Goal: Find specific page/section: Find specific page/section

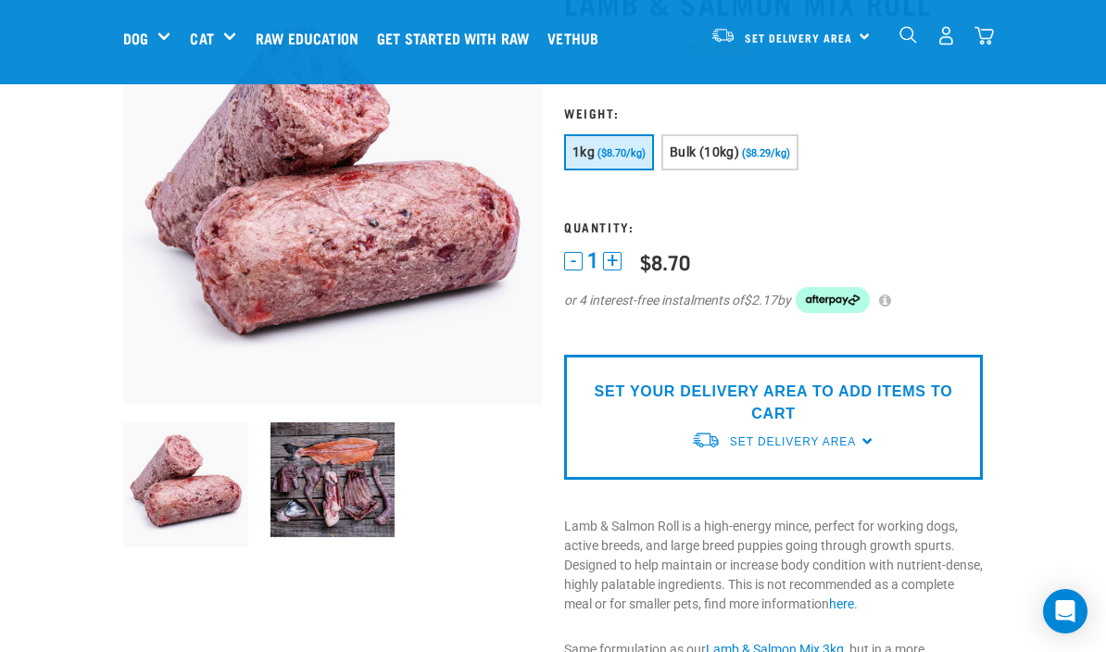
scroll to position [149, 0]
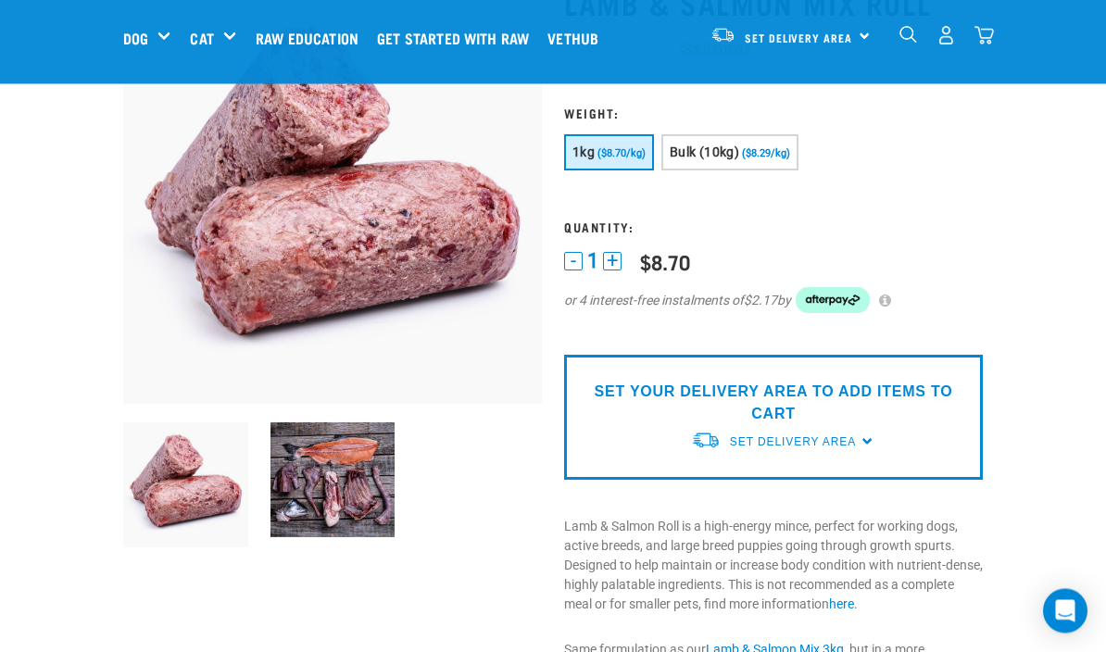
click at [0, 0] on div "Bones" at bounding box center [0, 0] width 0 height 0
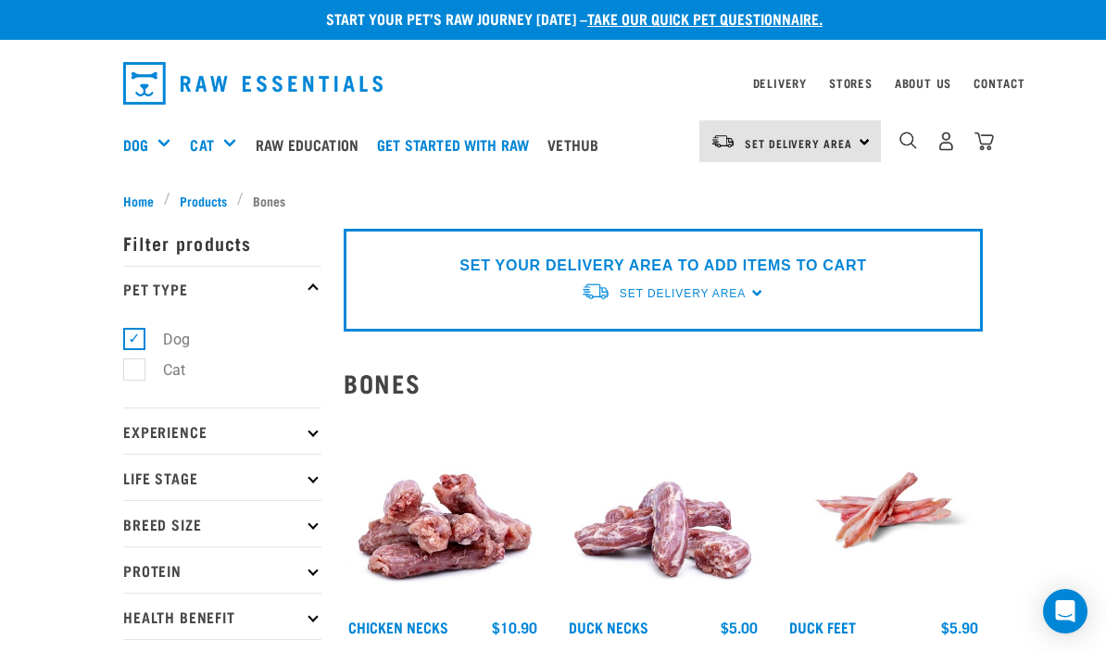
scroll to position [3, 0]
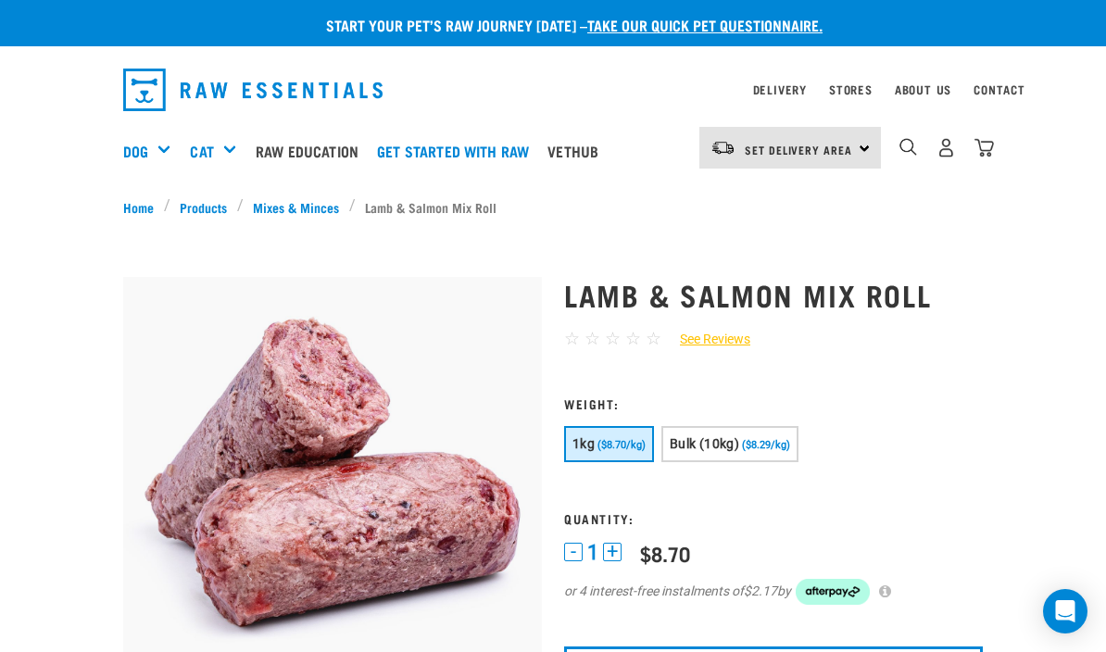
click at [860, 93] on link "Stores" at bounding box center [851, 89] width 44 height 6
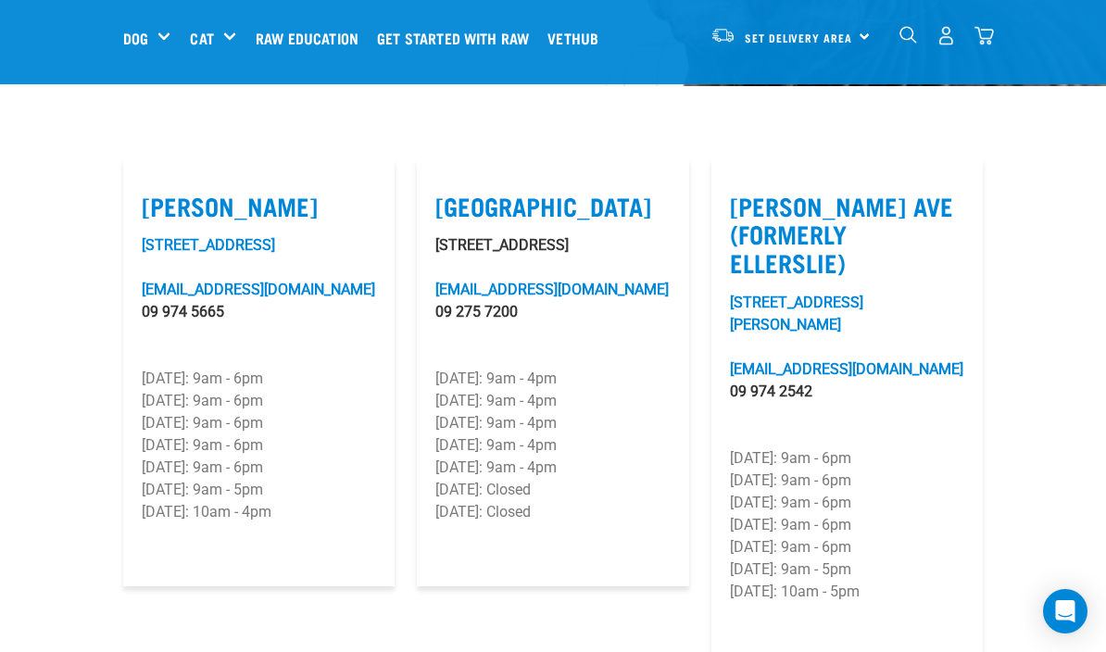
scroll to position [541, 0]
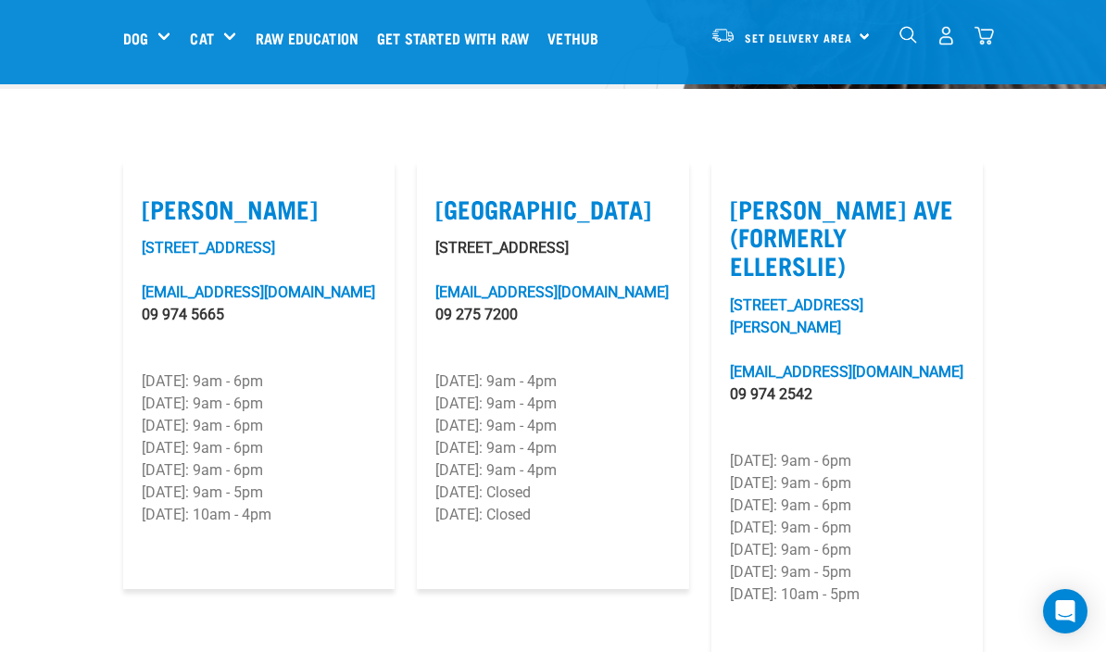
click at [509, 220] on label "Airport Oaks" at bounding box center [552, 209] width 234 height 29
click at [447, 192] on input "Airport Oaks" at bounding box center [441, 186] width 12 height 12
click at [531, 210] on label "Airport Oaks" at bounding box center [552, 209] width 234 height 29
click at [447, 192] on input "Airport Oaks" at bounding box center [441, 186] width 12 height 12
checkbox input "false"
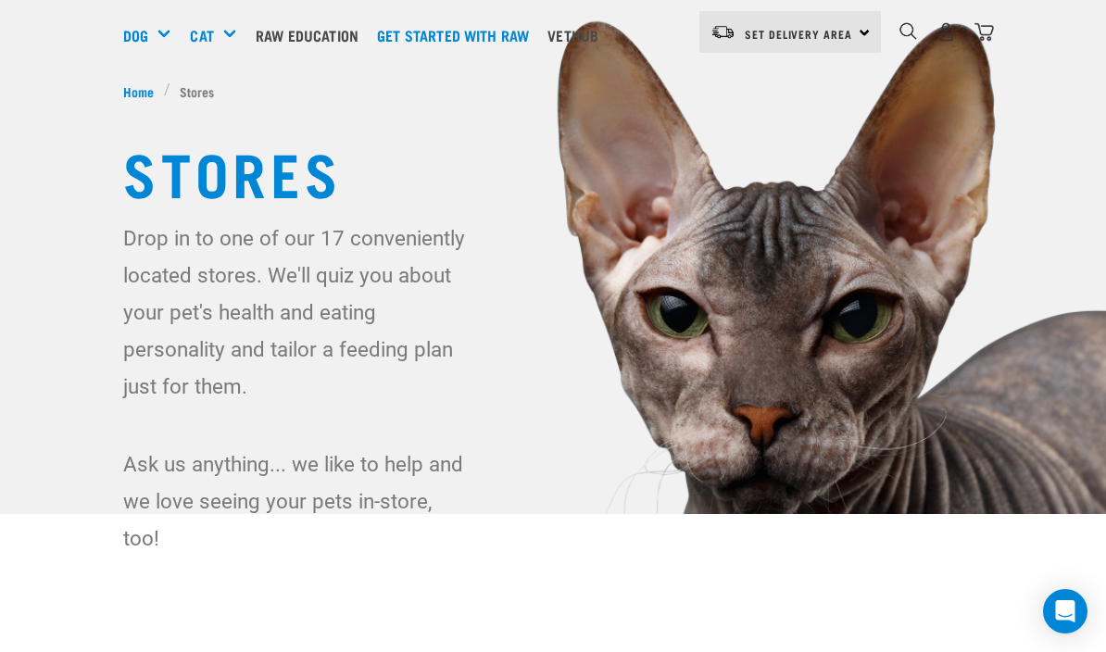
scroll to position [0, 0]
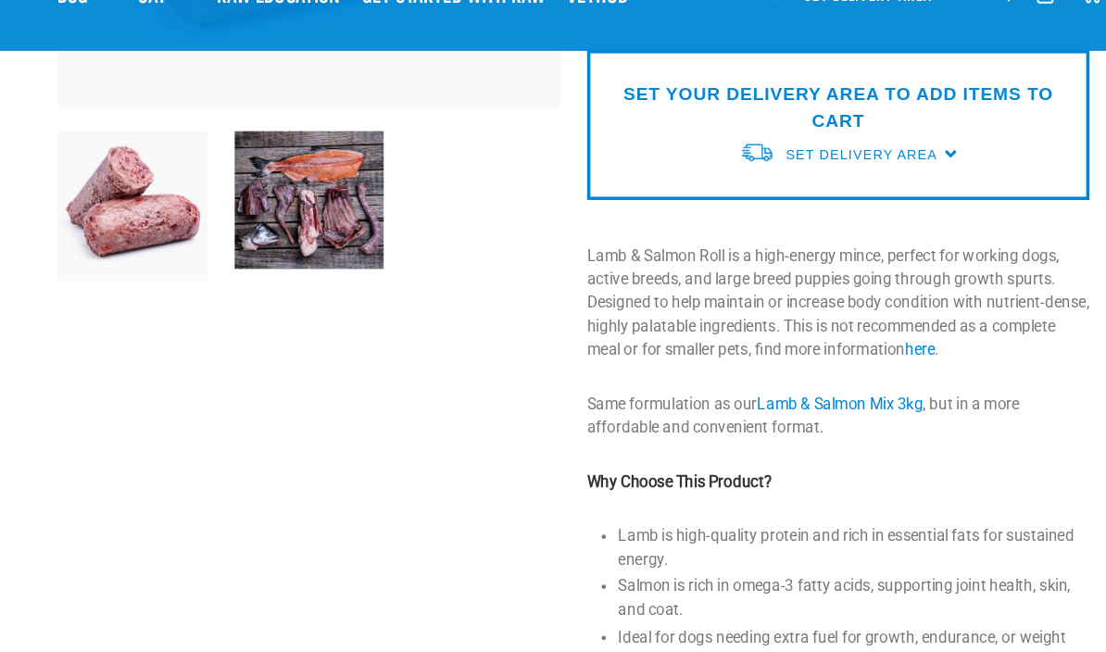
scroll to position [430, 0]
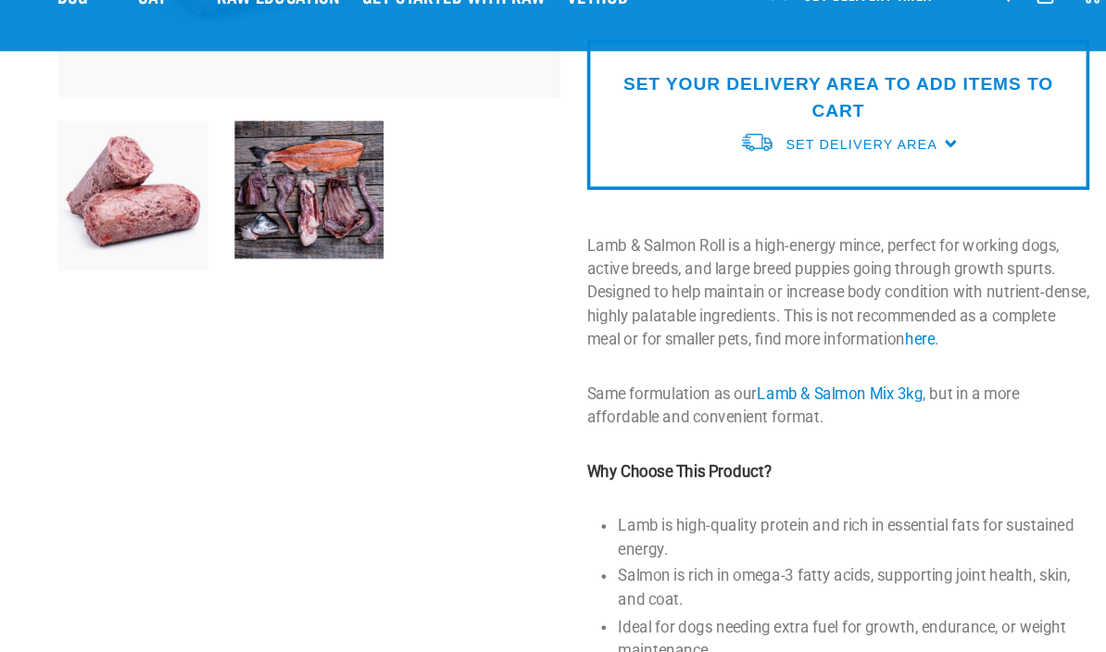
click at [819, 360] on p "Same formulation as our Lamb & Salmon Mix 3kg , but in a more affordable and co…" at bounding box center [773, 379] width 419 height 39
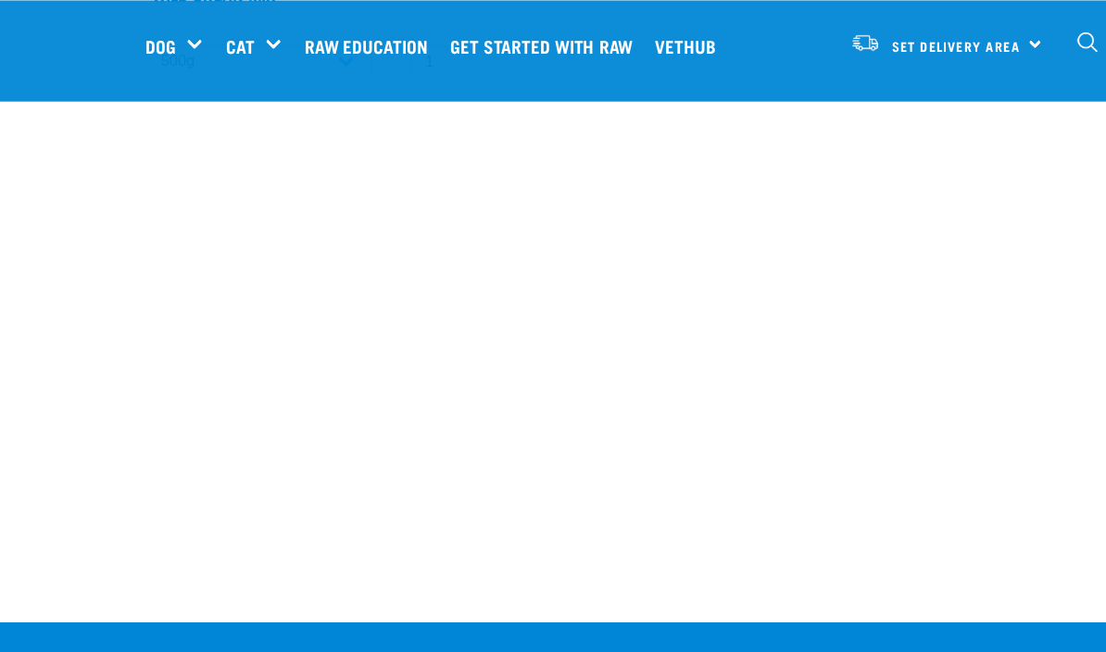
scroll to position [2204, 0]
